Goal: Communication & Community: Participate in discussion

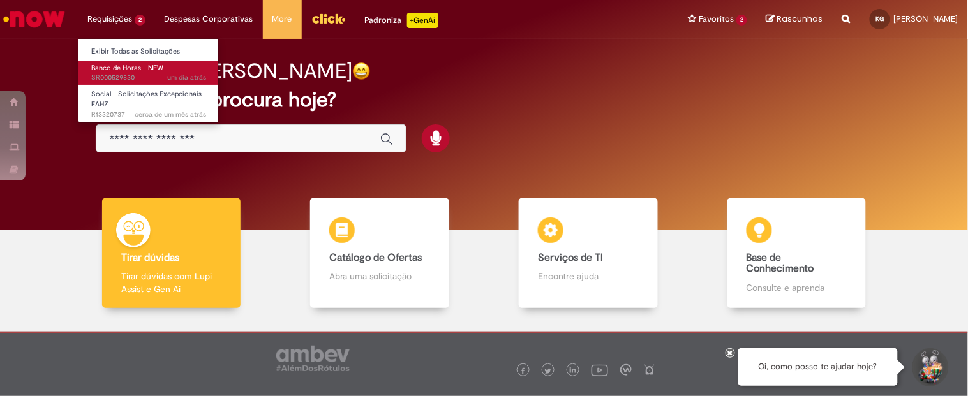
click at [138, 78] on span "um dia atrás um dia atrás SR000529830" at bounding box center [148, 78] width 115 height 10
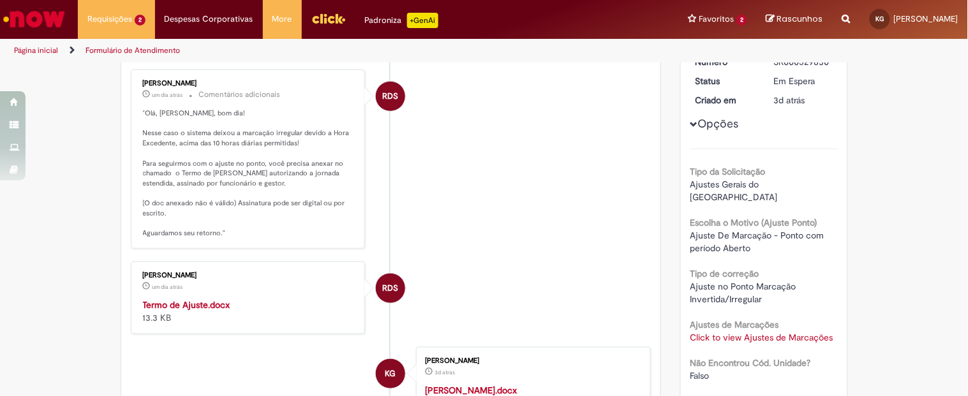
scroll to position [182, 0]
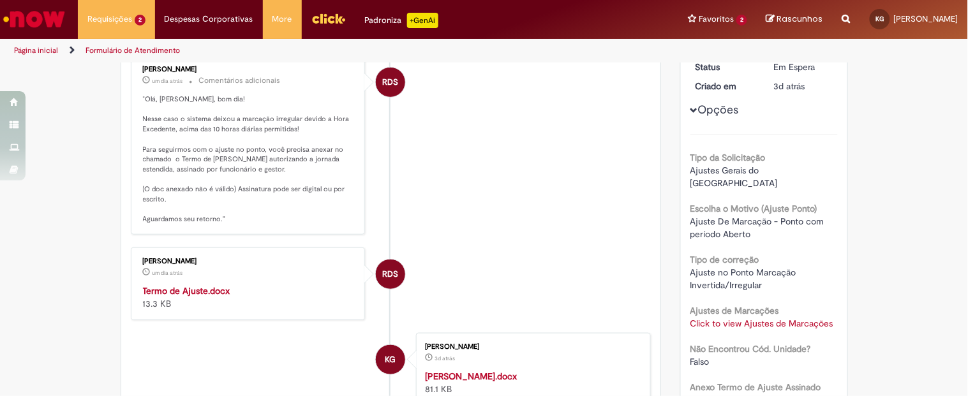
click at [202, 294] on strong "Termo de Ajuste.docx" at bounding box center [186, 290] width 87 height 11
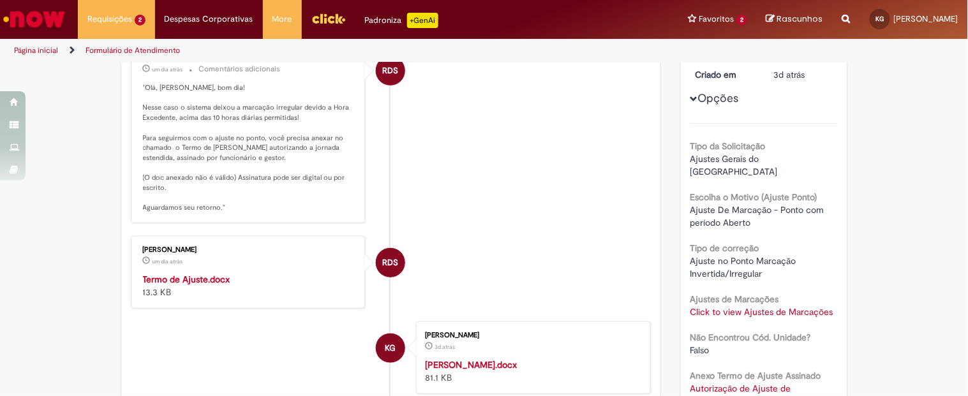
scroll to position [209, 0]
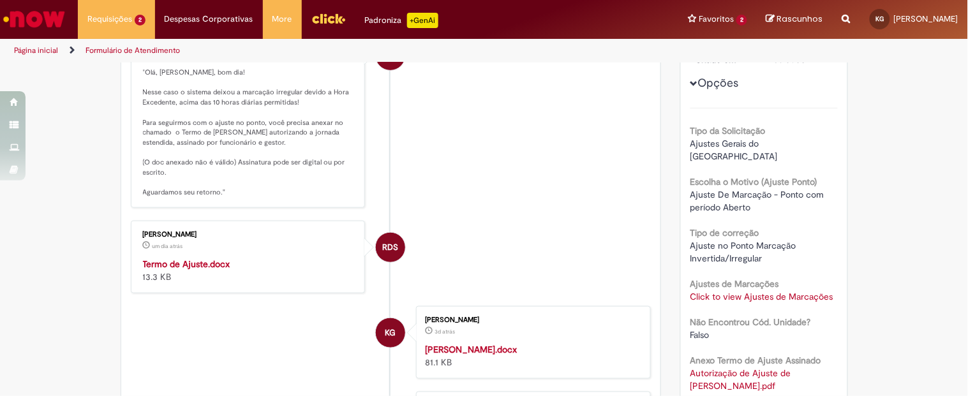
click at [473, 348] on strong "[PERSON_NAME].docx" at bounding box center [471, 349] width 92 height 11
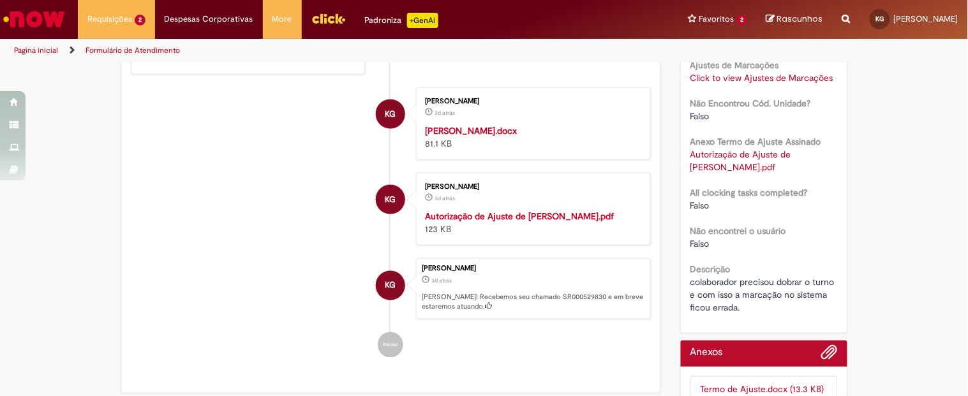
scroll to position [429, 0]
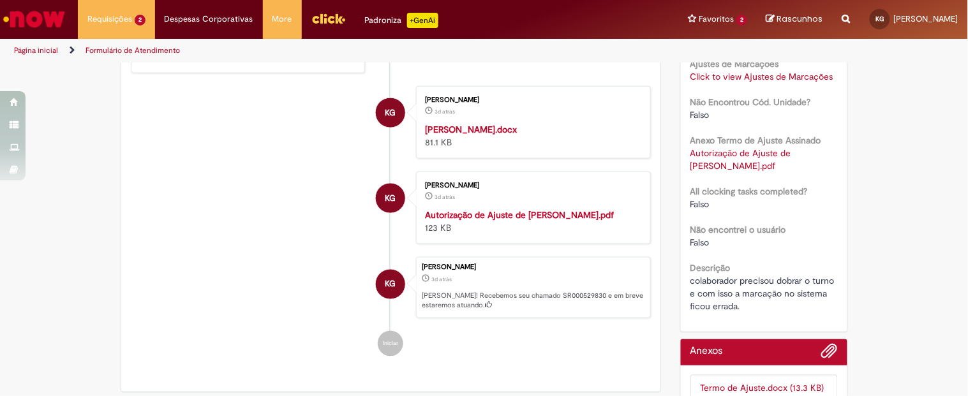
click at [538, 219] on strong "Autorização de Ajuste de [PERSON_NAME].pdf" at bounding box center [519, 214] width 189 height 11
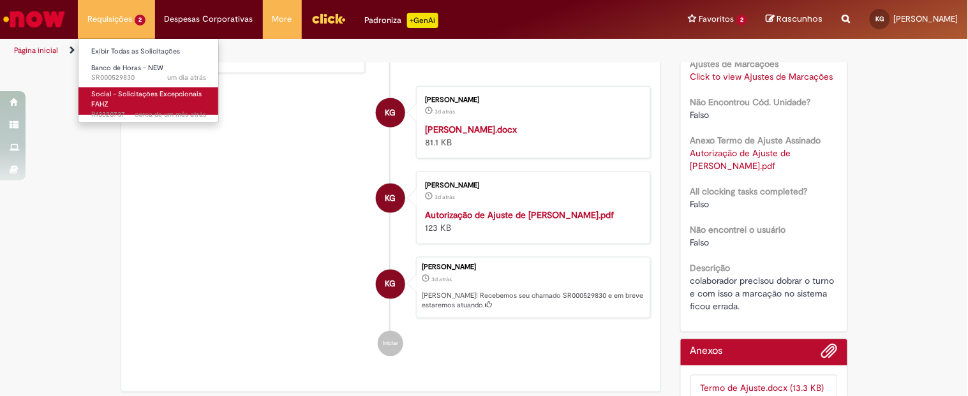
click at [129, 105] on link "Social – Solicitações Excepcionais FAHZ cerca de um mês atrás cerca de um mês a…" at bounding box center [148, 100] width 140 height 27
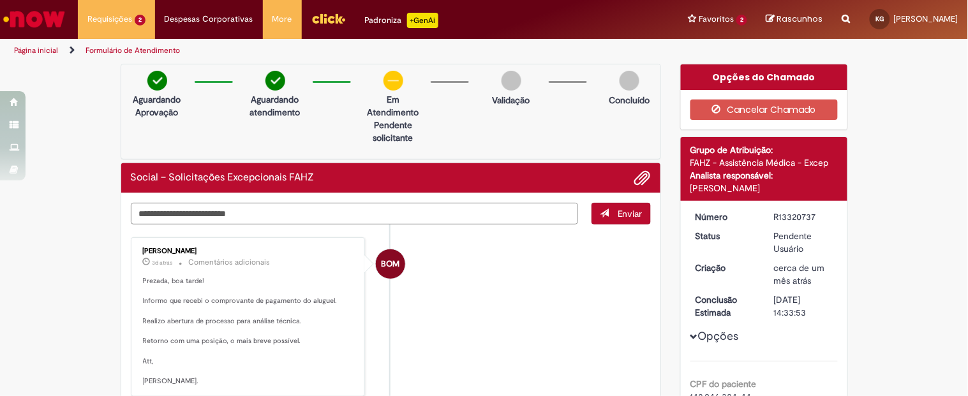
click at [208, 212] on textarea "Digite sua mensagem aqui..." at bounding box center [355, 214] width 448 height 22
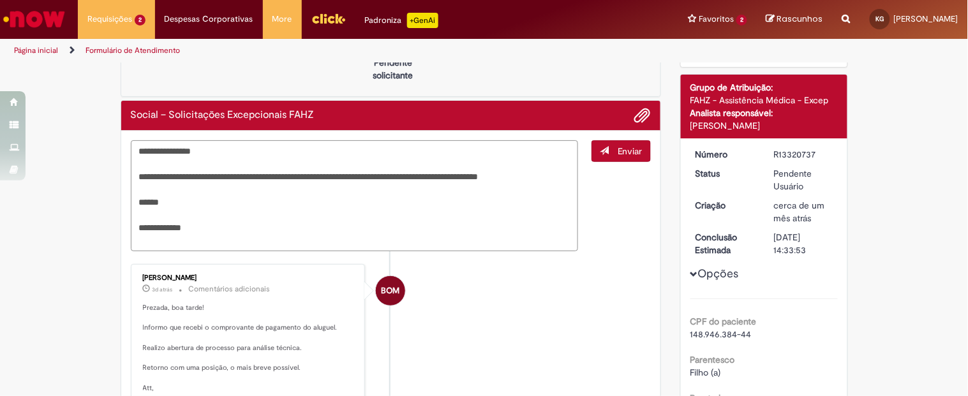
scroll to position [55, 0]
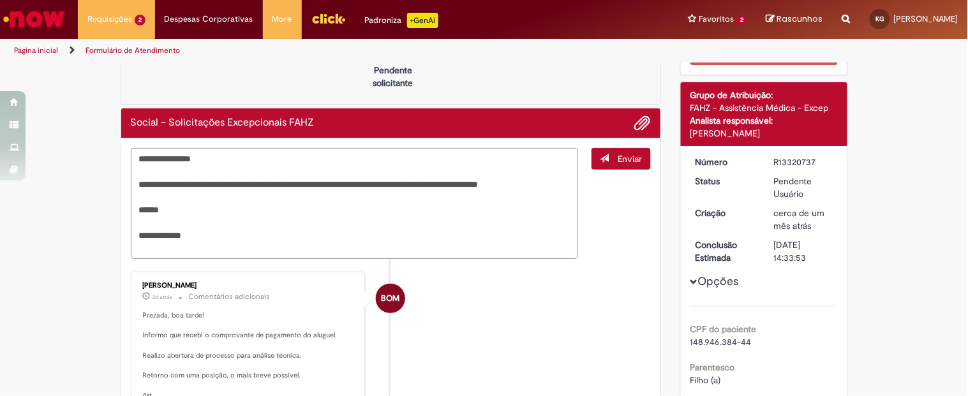
click at [149, 225] on textarea "**********" at bounding box center [355, 203] width 448 height 111
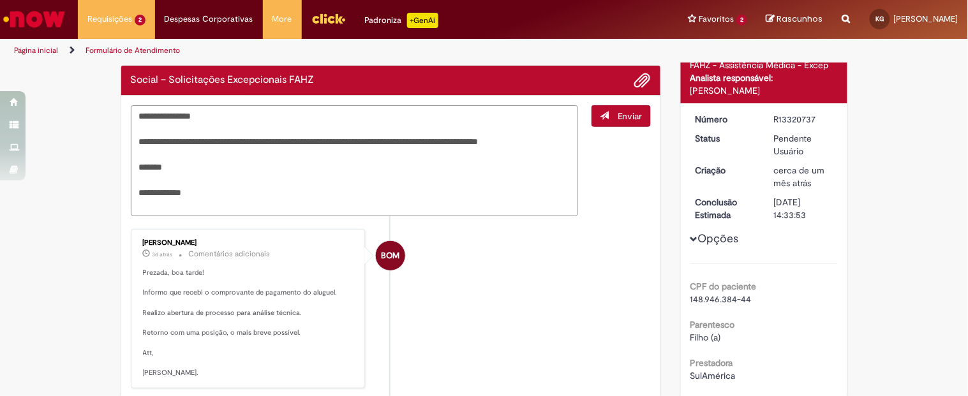
scroll to position [96, 0]
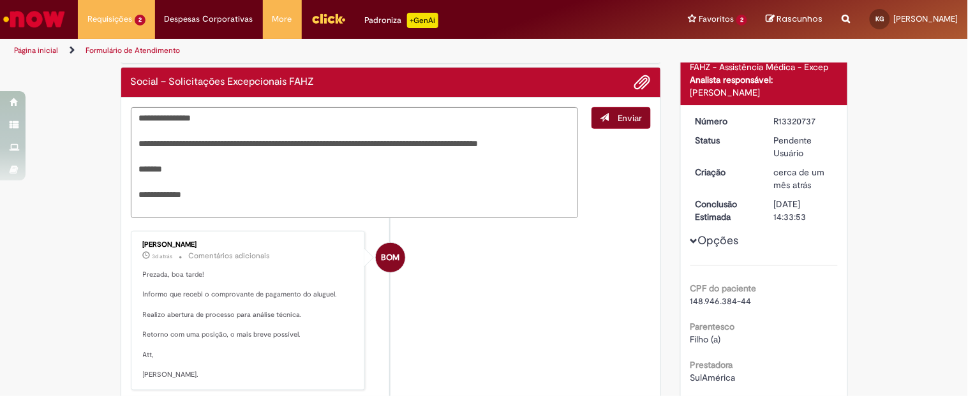
type textarea "**********"
click at [634, 107] on button "Enviar" at bounding box center [620, 118] width 59 height 22
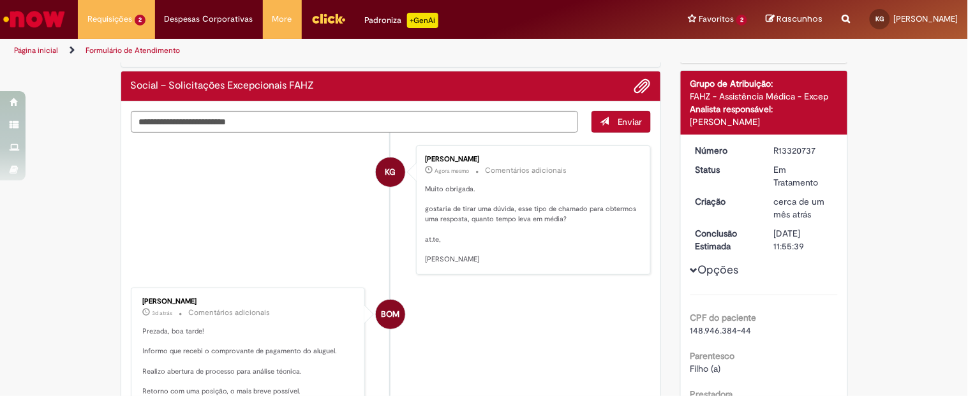
scroll to position [72, 0]
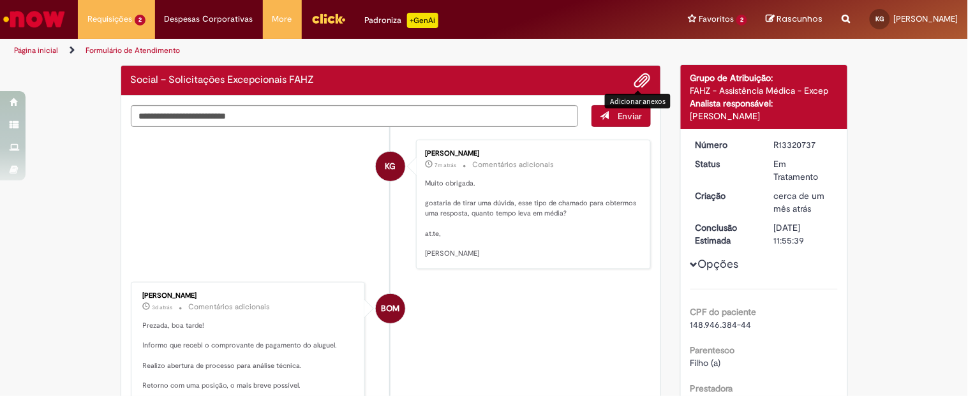
click at [638, 78] on span "Adicionar anexos" at bounding box center [642, 80] width 15 height 15
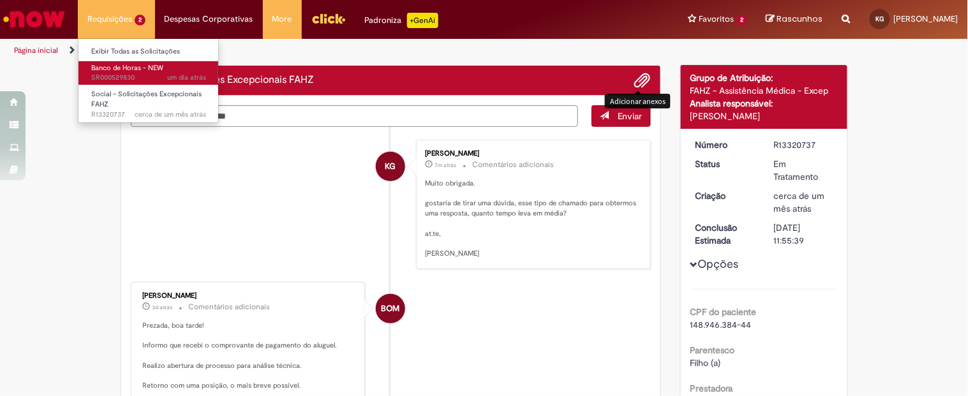
click at [149, 68] on span "Banco de Horas - NEW" at bounding box center [127, 68] width 72 height 10
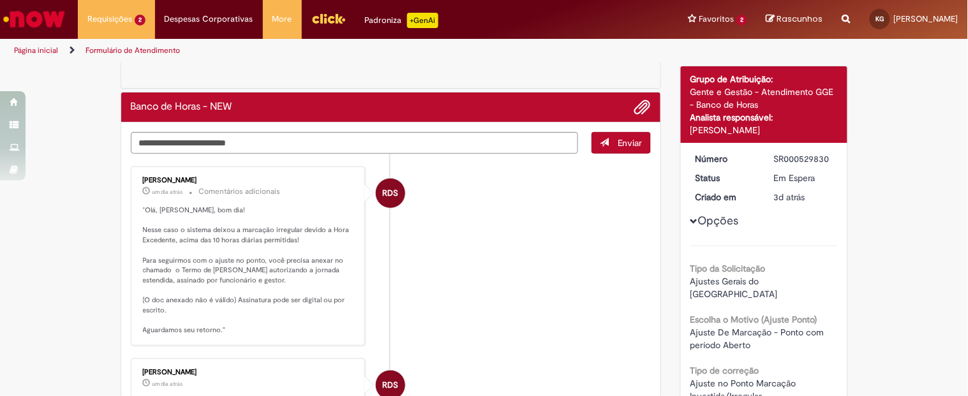
scroll to position [70, 0]
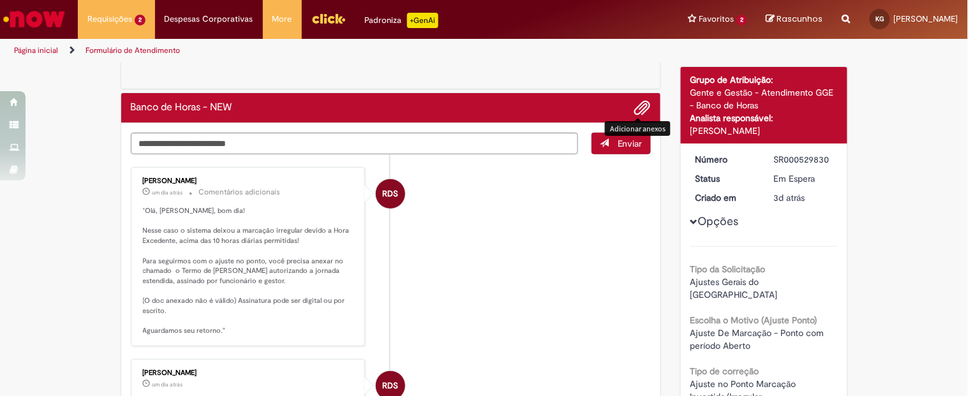
click at [635, 112] on span "Adicionar anexos" at bounding box center [642, 108] width 15 height 15
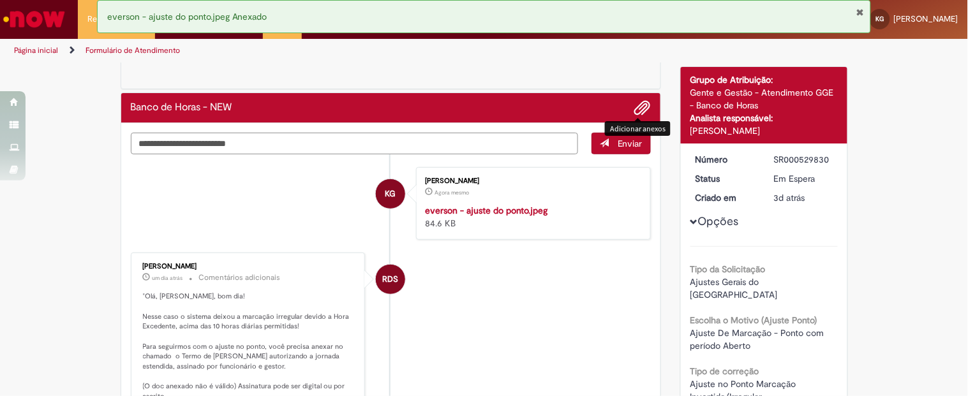
click at [249, 147] on textarea "Digite sua mensagem aqui..." at bounding box center [355, 144] width 448 height 22
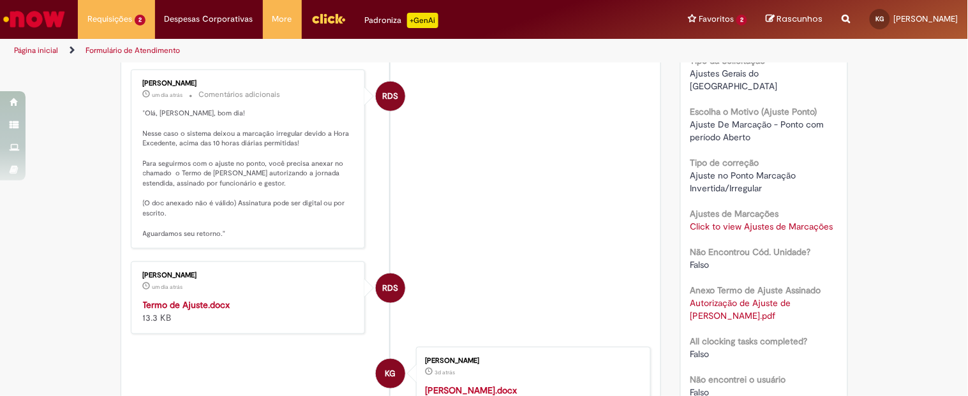
scroll to position [286, 0]
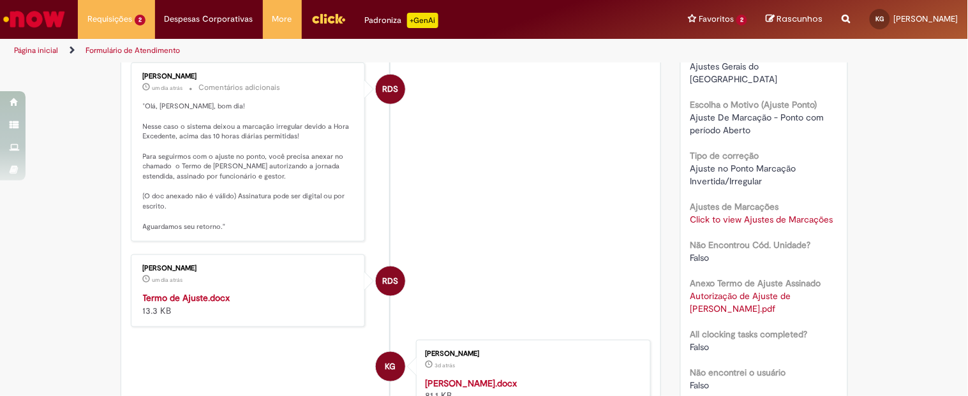
type textarea "**********"
click at [566, 242] on li "RDS [PERSON_NAME] um dia atrás um dia atrás Comentários adicionais "[PERSON_NAM…" at bounding box center [391, 152] width 521 height 179
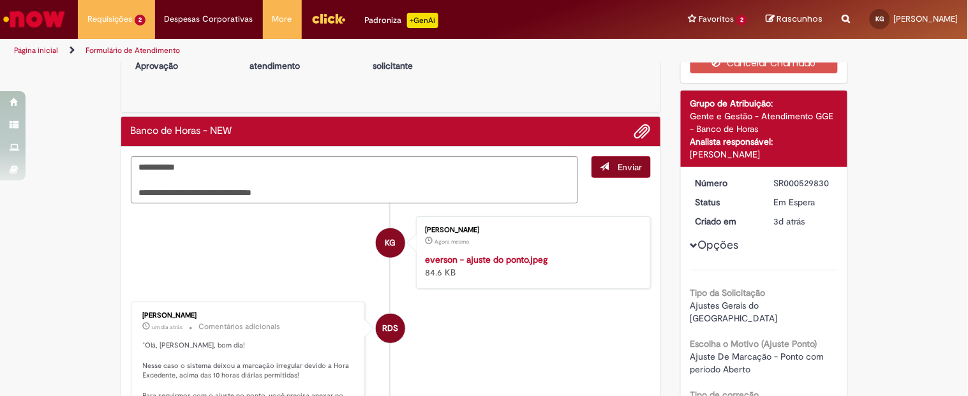
scroll to position [46, 0]
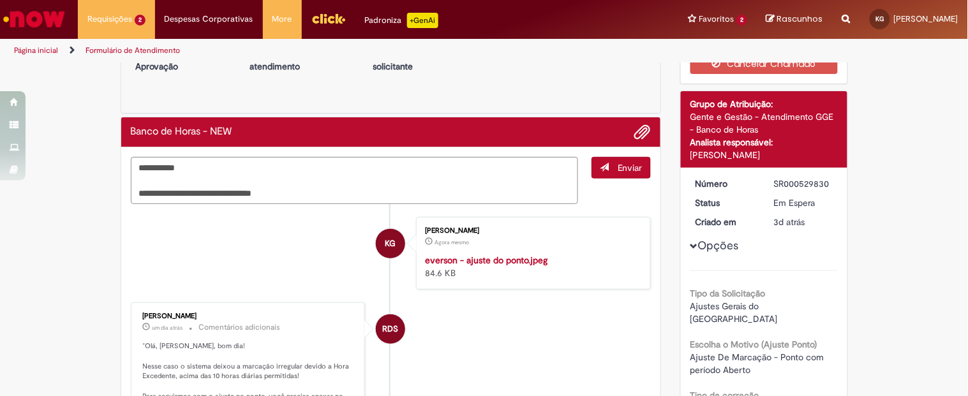
click at [633, 162] on span "Enviar" at bounding box center [629, 167] width 25 height 11
